Goal: Check status

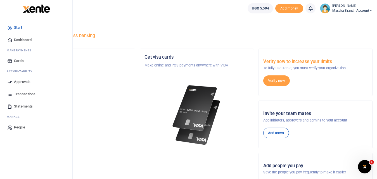
click at [24, 94] on span "Transactions" at bounding box center [25, 94] width 22 height 6
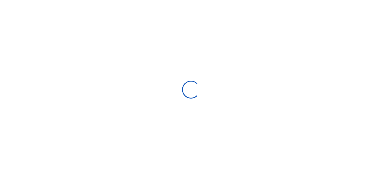
select select
type input "[DATE] - [DATE]"
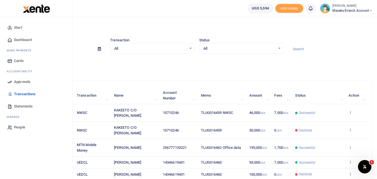
click at [10, 93] on icon at bounding box center [9, 94] width 5 height 5
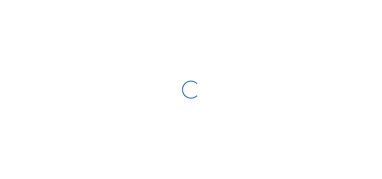
select select
type input "[DATE] - [DATE]"
